Goal: Task Accomplishment & Management: Manage account settings

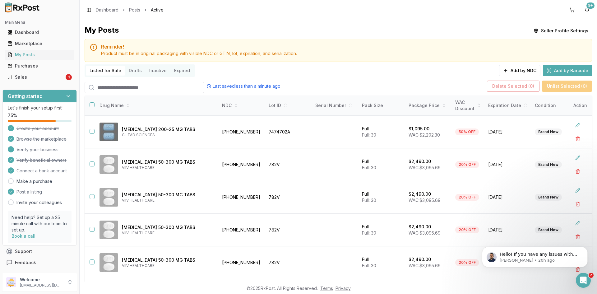
scroll to position [158, 0]
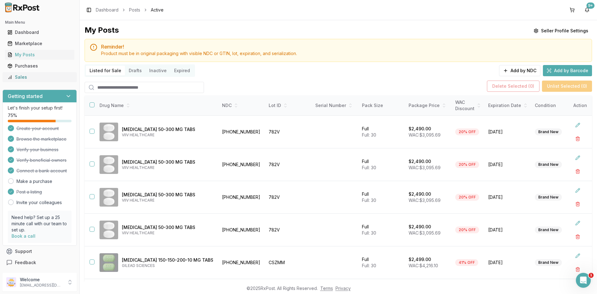
click at [31, 75] on div "Sales" at bounding box center [39, 77] width 64 height 6
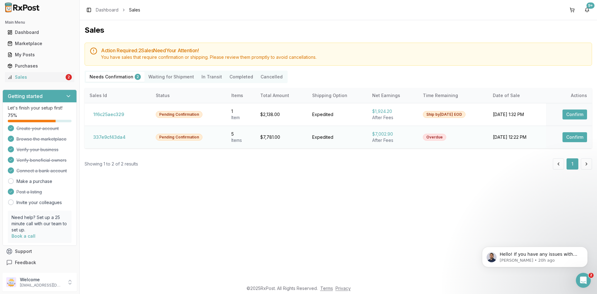
click at [579, 138] on button "Confirm" at bounding box center [574, 137] width 25 height 10
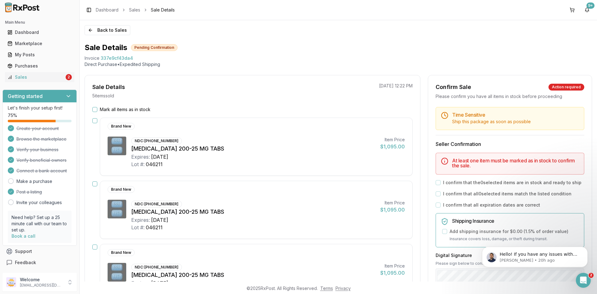
click at [130, 59] on span "337e9cf43da4" at bounding box center [117, 58] width 32 height 6
click at [129, 59] on span "337e9cf43da4" at bounding box center [117, 58] width 32 height 6
copy span "337e9cf43da4"
click at [588, 272] on div "Open Intercom Messenger" at bounding box center [582, 279] width 15 height 15
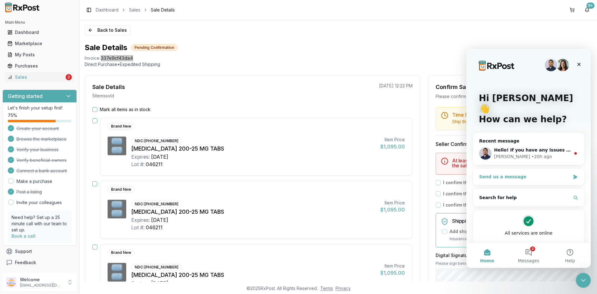
click at [531, 173] on div "Send us a message" at bounding box center [524, 176] width 91 height 7
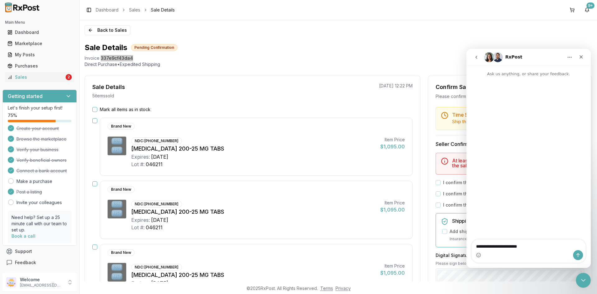
type textarea "**********"
click at [538, 247] on textarea "**********" at bounding box center [529, 244] width 114 height 11
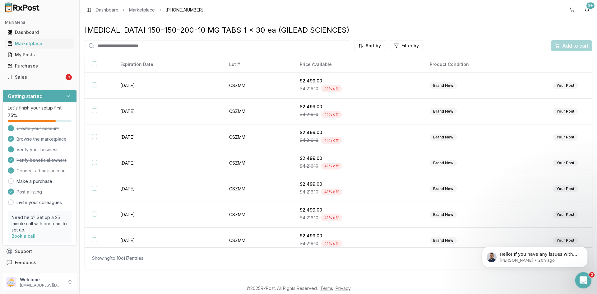
click at [588, 282] on div "Open Intercom Messenger" at bounding box center [582, 279] width 21 height 21
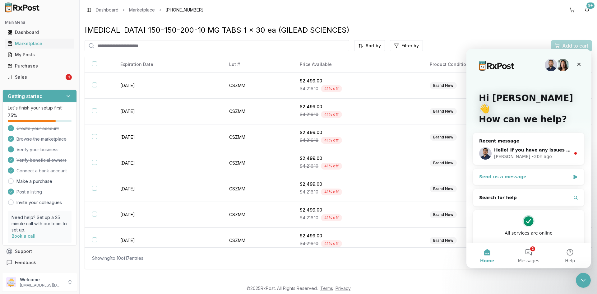
click at [573, 170] on div "Send us a message" at bounding box center [528, 176] width 111 height 16
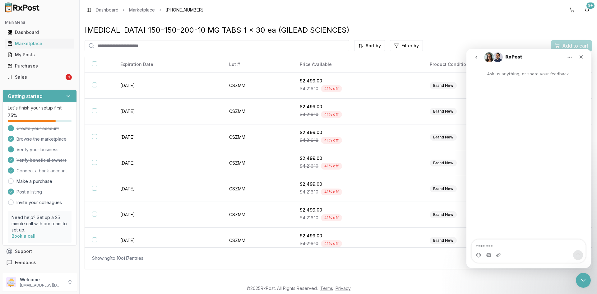
click at [476, 56] on icon "go back" at bounding box center [476, 57] width 5 height 5
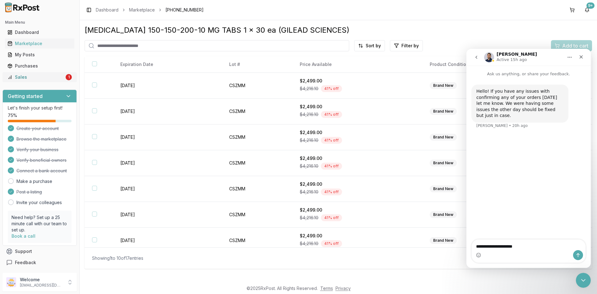
type textarea "**********"
click at [28, 78] on div "Sales" at bounding box center [35, 77] width 57 height 6
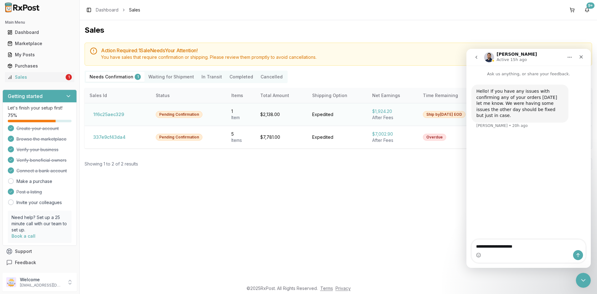
click at [445, 118] on td "Ship by Wed, Sep 10 EOD" at bounding box center [453, 114] width 70 height 23
click at [584, 282] on icon "Close Intercom Messenger" at bounding box center [582, 278] width 7 height 7
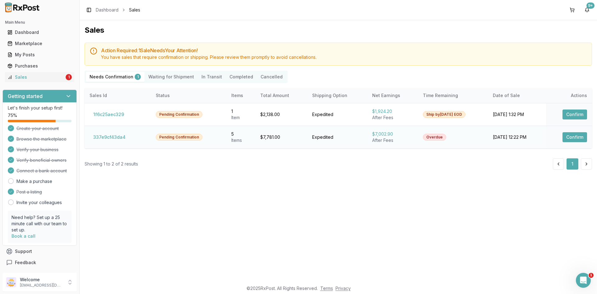
click at [574, 138] on button "Confirm" at bounding box center [574, 137] width 25 height 10
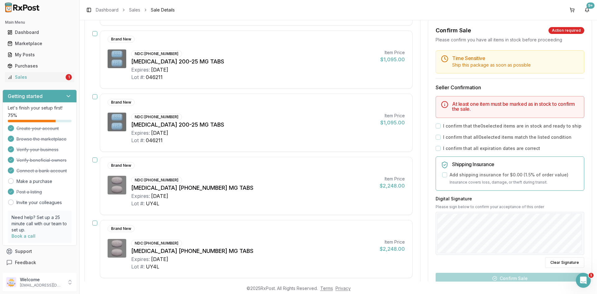
scroll to position [155, 0]
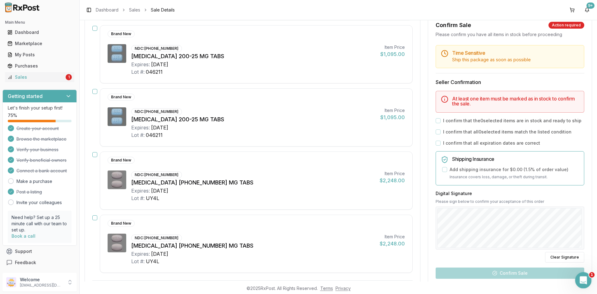
click at [579, 277] on icon "Open Intercom Messenger" at bounding box center [582, 279] width 10 height 10
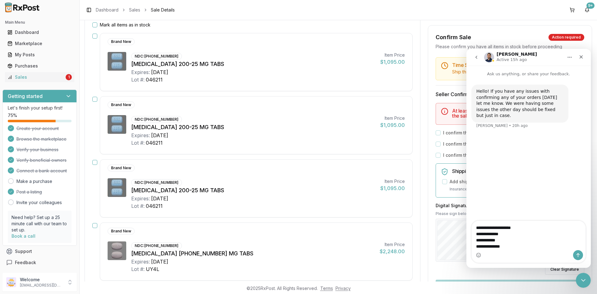
scroll to position [71, 0]
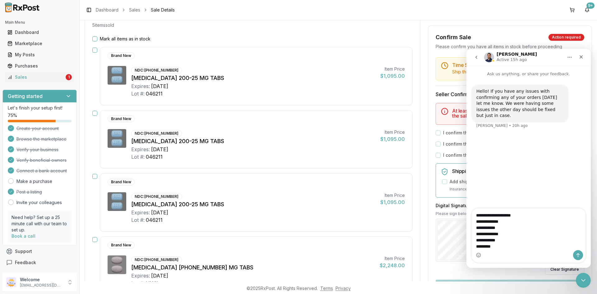
type textarea "**********"
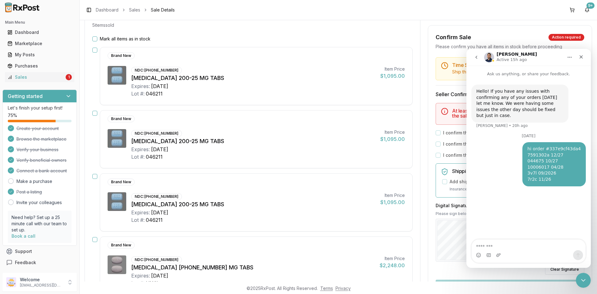
scroll to position [0, 0]
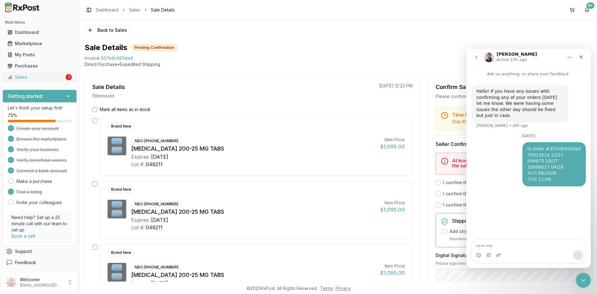
click at [54, 78] on div "Sales" at bounding box center [35, 77] width 57 height 6
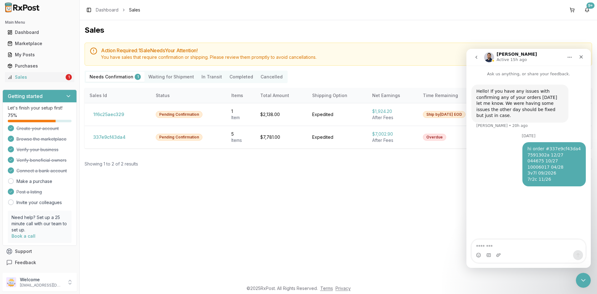
click at [586, 290] on footer "© 2025 RxPost. All Rights Reserved. Terms Privacy" at bounding box center [298, 288] width 597 height 11
click at [585, 278] on icon "Close Intercom Messenger" at bounding box center [582, 278] width 7 height 7
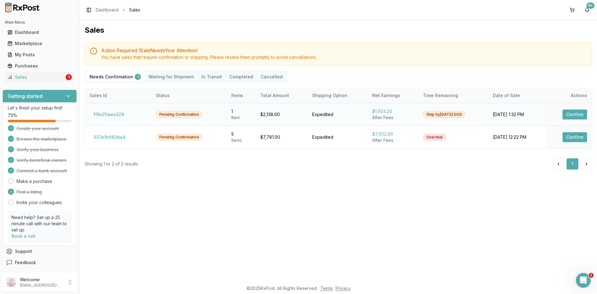
click at [580, 117] on button "Confirm" at bounding box center [574, 114] width 25 height 10
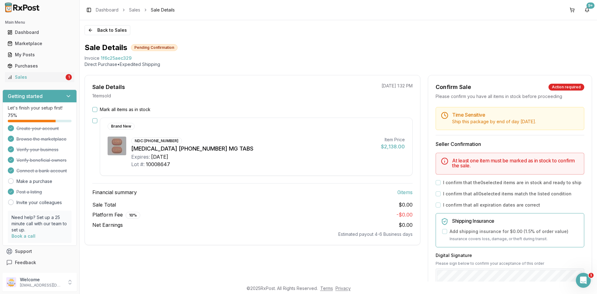
click at [123, 58] on span "1f6c25aec329" at bounding box center [116, 58] width 31 height 6
copy span "1f6c25aec329"
click at [584, 287] on html at bounding box center [582, 279] width 15 height 15
click at [583, 273] on div "Open Intercom Messenger" at bounding box center [582, 279] width 21 height 21
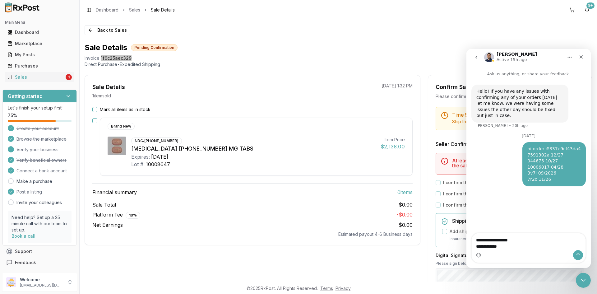
type textarea "**********"
